Goal: Navigation & Orientation: Find specific page/section

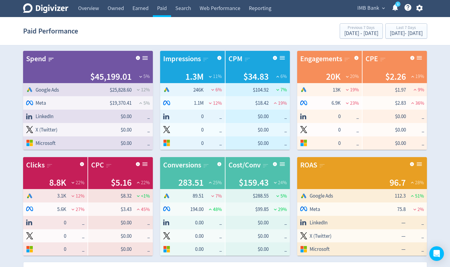
scroll to position [122, 0]
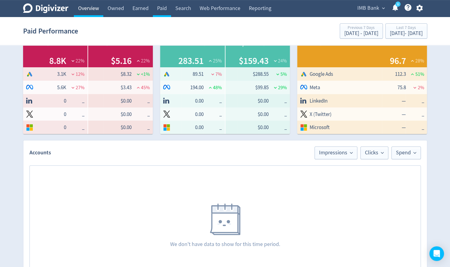
click at [94, 10] on link "Overview" at bounding box center [89, 8] width 30 height 17
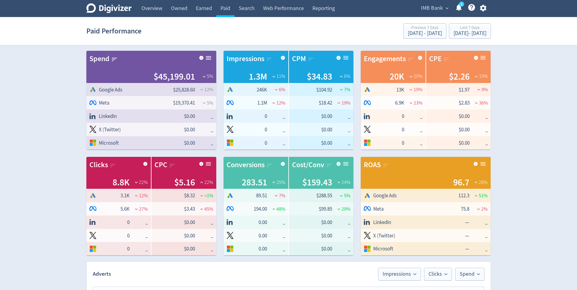
drag, startPoint x: 60, startPoint y: 123, endPoint x: 58, endPoint y: 127, distance: 3.8
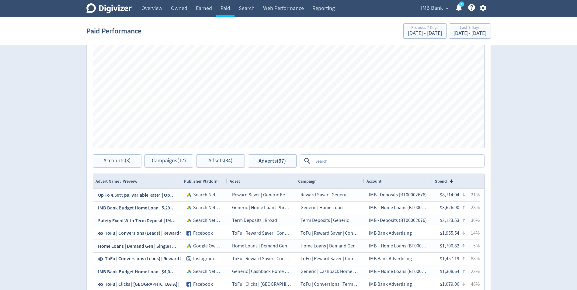
scroll to position [255, 0]
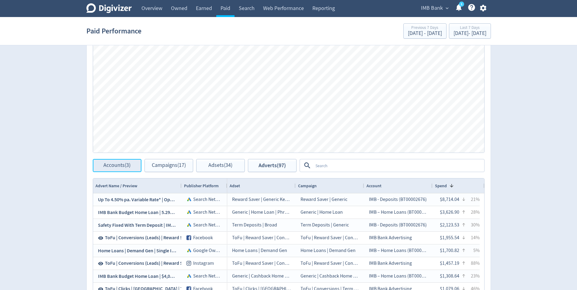
click at [116, 167] on span "Accounts (3)" at bounding box center [116, 166] width 27 height 6
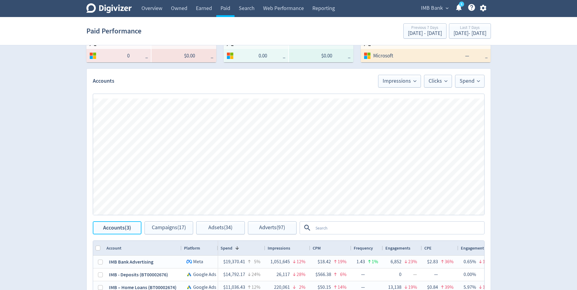
scroll to position [73, 0]
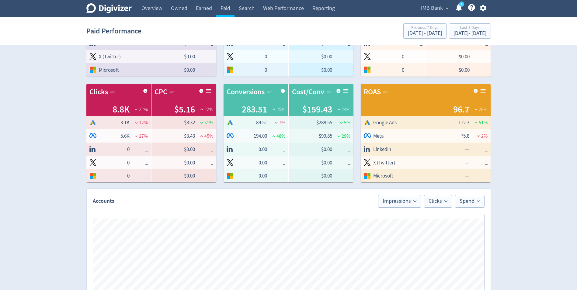
click at [488, 8] on button "button" at bounding box center [483, 8] width 15 height 8
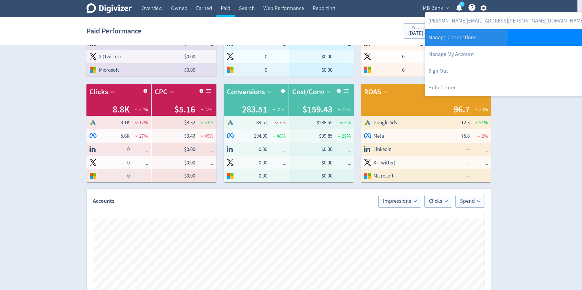
click at [465, 36] on link "Manage Connections" at bounding box center [506, 37] width 162 height 17
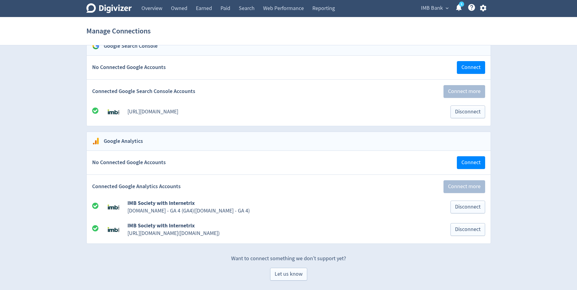
scroll to position [1023, 0]
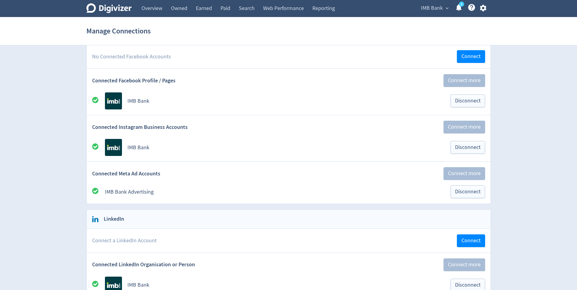
scroll to position [0, 0]
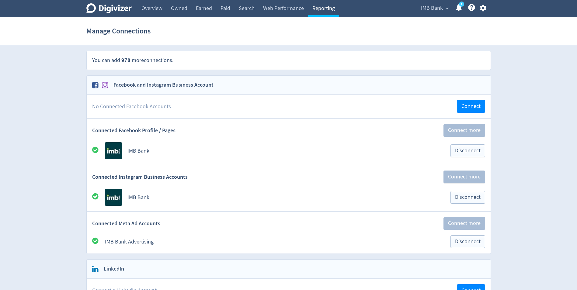
click at [324, 9] on link "Reporting" at bounding box center [323, 8] width 31 height 17
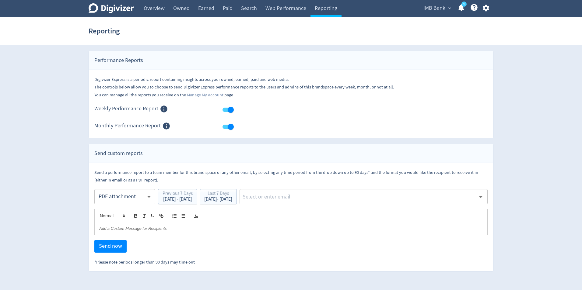
click at [72, 143] on div "Digivizer Logo [PERSON_NAME] Logo Overview Owned Earned Paid Search Web Perform…" at bounding box center [291, 136] width 582 height 272
click at [156, 9] on link "Overview" at bounding box center [154, 8] width 30 height 17
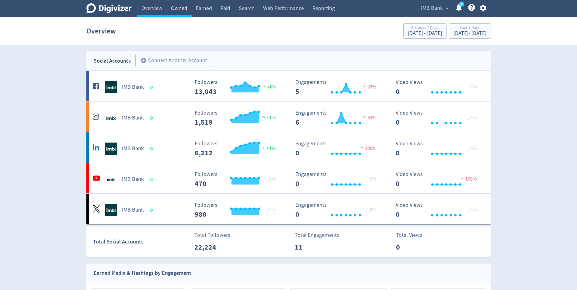
click at [176, 7] on link "Owned" at bounding box center [179, 8] width 25 height 17
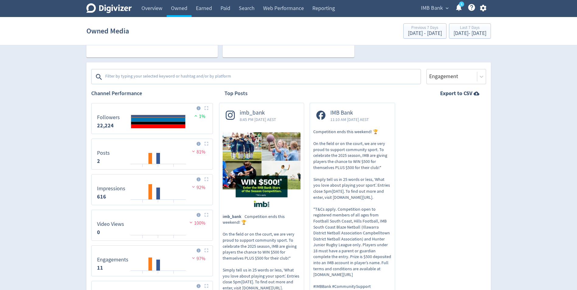
scroll to position [23, 0]
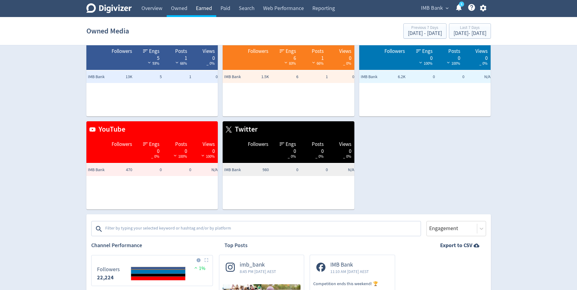
click at [205, 10] on link "Earned" at bounding box center [204, 8] width 25 height 17
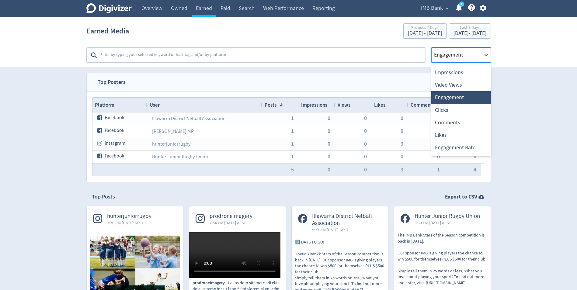
click at [457, 58] on div at bounding box center [456, 54] width 47 height 9
click at [457, 71] on div "Impressions" at bounding box center [461, 72] width 60 height 12
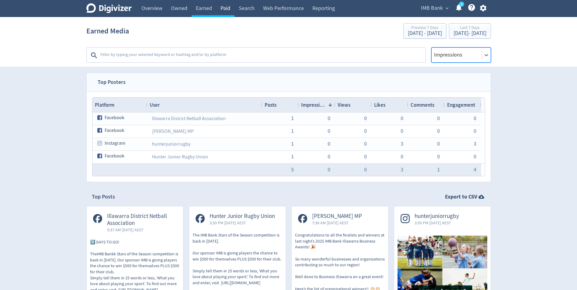
click at [224, 7] on link "Paid" at bounding box center [225, 8] width 18 height 17
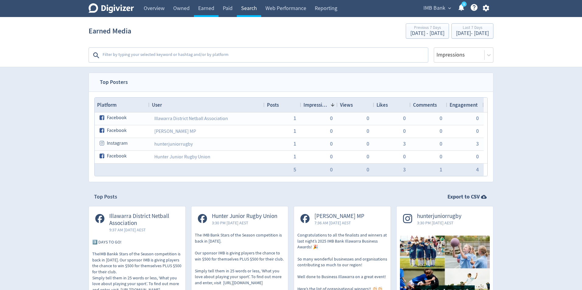
click at [248, 8] on link "Search" at bounding box center [249, 8] width 24 height 17
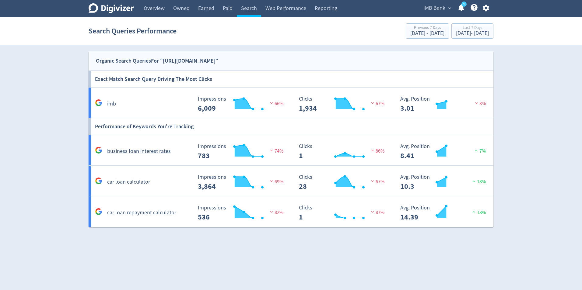
click at [39, 133] on div "Digivizer Logo [PERSON_NAME] Logo Overview Owned Earned Paid Search Web Perform…" at bounding box center [291, 113] width 582 height 227
click at [40, 149] on div "Digivizer Logo [PERSON_NAME] Logo Overview Owned Earned Paid Search Web Perform…" at bounding box center [291, 113] width 582 height 227
click at [294, 15] on link "Web Performance" at bounding box center [285, 8] width 49 height 17
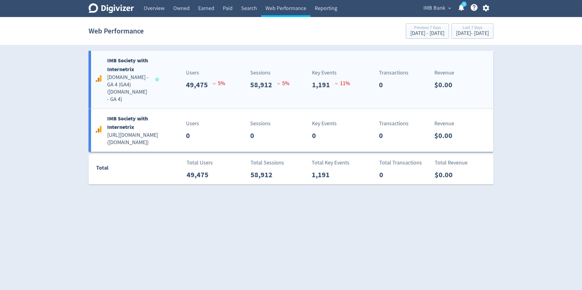
click at [234, 75] on div "Sessions 58,912 5 %" at bounding box center [258, 80] width 67 height 22
